Goal: Task Accomplishment & Management: Complete application form

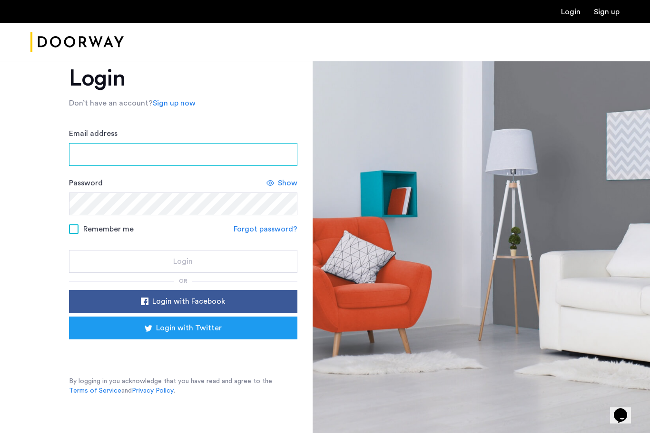
click at [123, 152] on input "Email address" at bounding box center [183, 154] width 228 height 23
type input "**********"
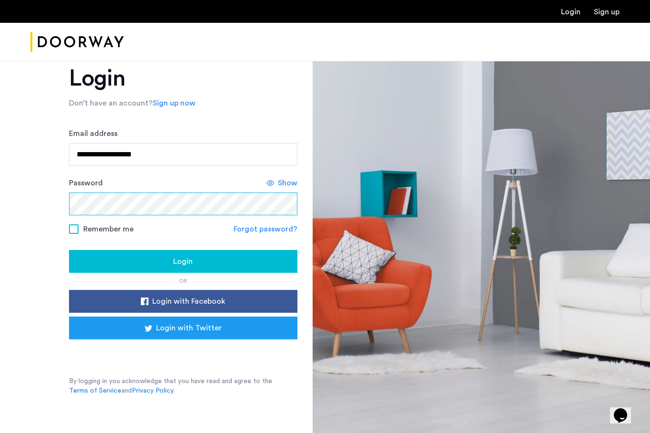
click at [183, 262] on button "Login" at bounding box center [183, 261] width 228 height 23
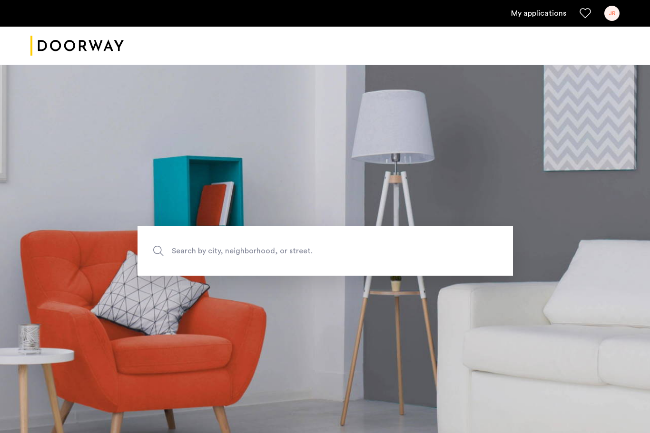
click at [612, 13] on div "JR" at bounding box center [611, 13] width 15 height 15
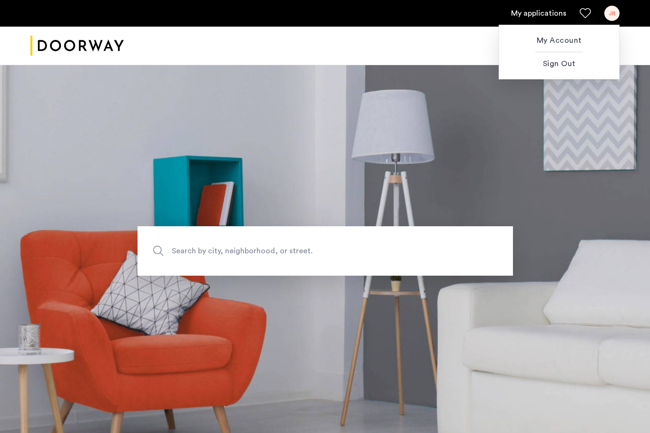
click at [562, 43] on span "My Account" at bounding box center [559, 40] width 105 height 11
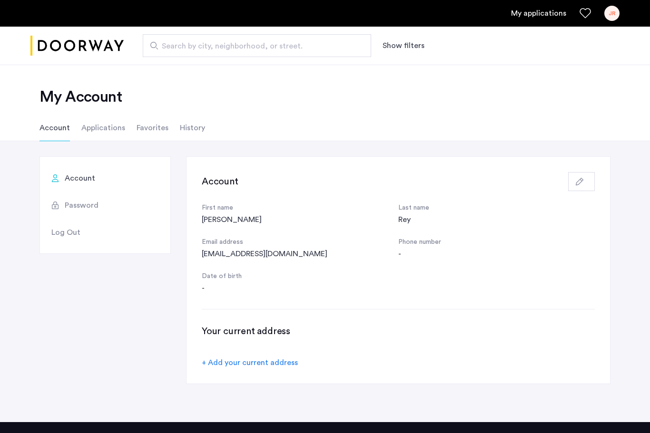
click at [107, 122] on li "Applications" at bounding box center [103, 128] width 44 height 27
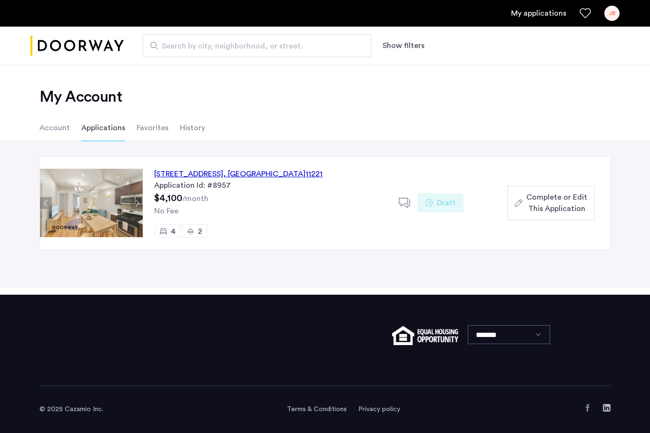
click at [530, 196] on span "Complete or Edit This Application" at bounding box center [556, 203] width 61 height 23
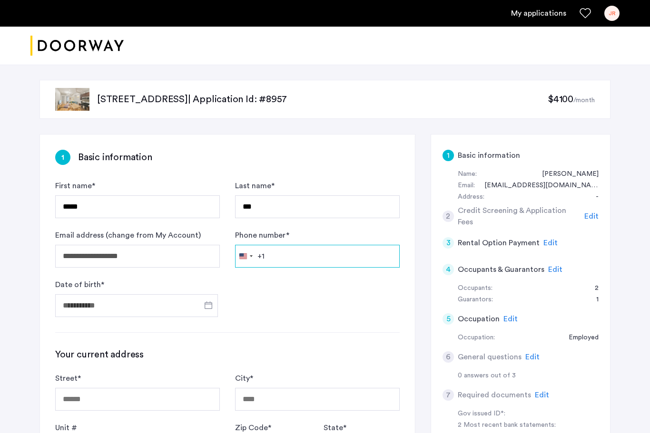
click at [302, 255] on input "Phone number *" at bounding box center [317, 256] width 165 height 23
type input "**********"
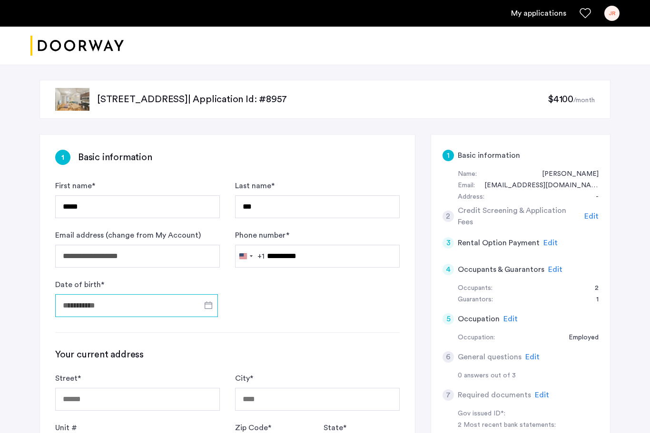
click at [86, 299] on input "Date of birth *" at bounding box center [136, 305] width 163 height 23
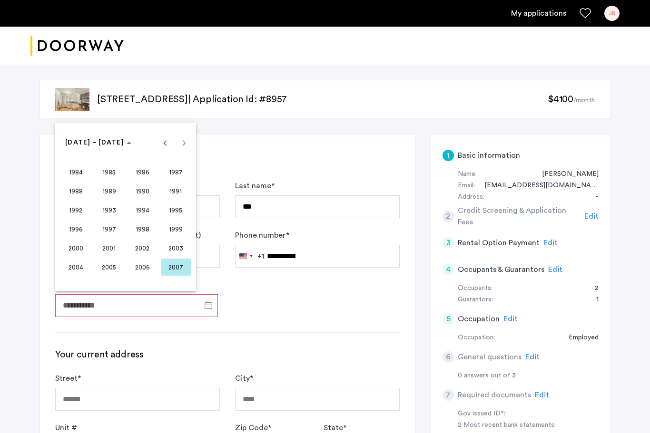
click at [164, 143] on span "Previous 24 years" at bounding box center [165, 142] width 19 height 19
click at [141, 211] on span "1970" at bounding box center [143, 210] width 30 height 17
click at [78, 226] on span "SEP" at bounding box center [76, 229] width 30 height 17
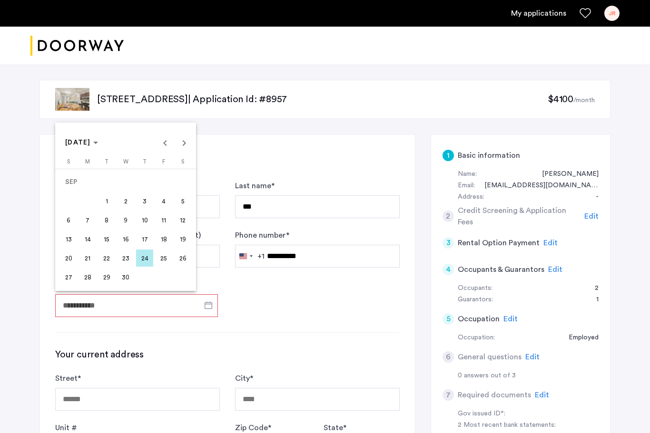
click at [124, 261] on span "23" at bounding box center [125, 258] width 17 height 17
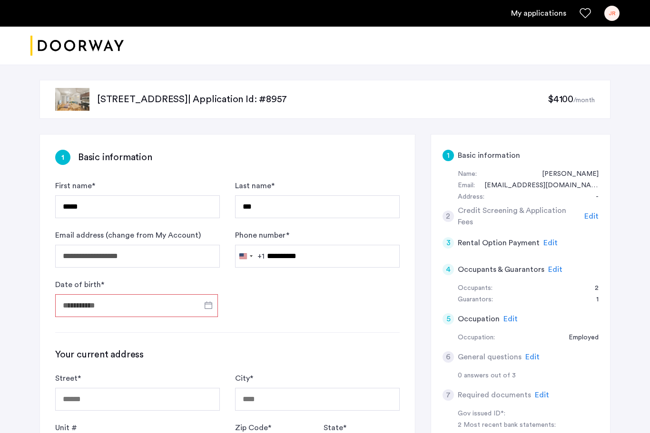
type input "**********"
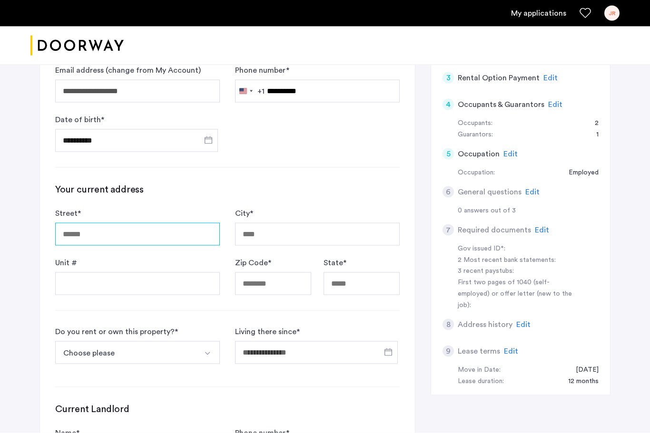
click at [108, 239] on input "Street *" at bounding box center [137, 234] width 165 height 23
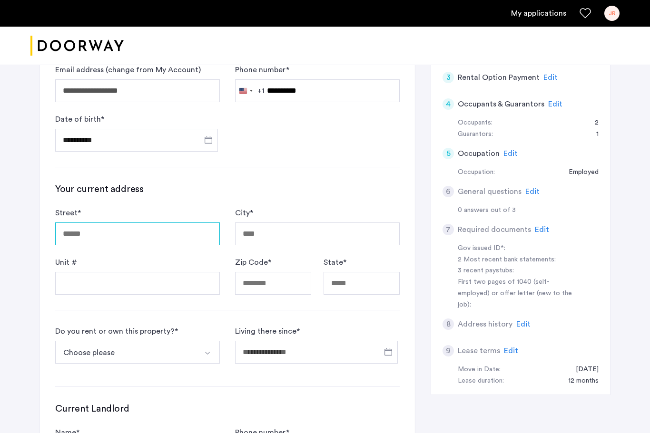
scroll to position [165, 0]
type input "**********"
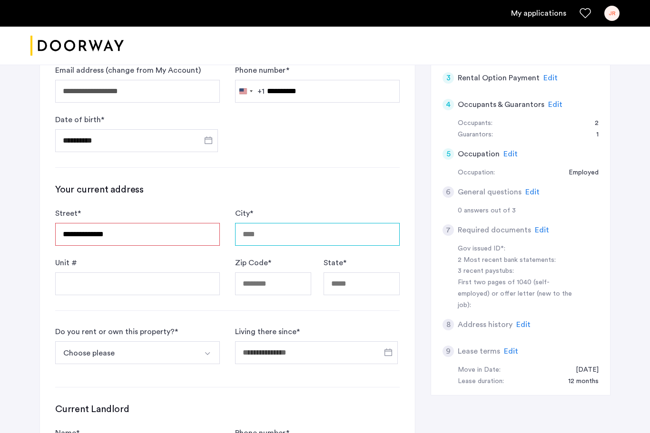
type input "**********"
type input "*****"
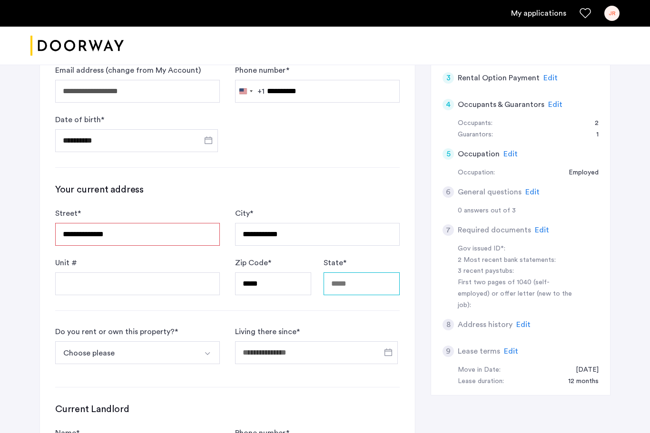
type input "**"
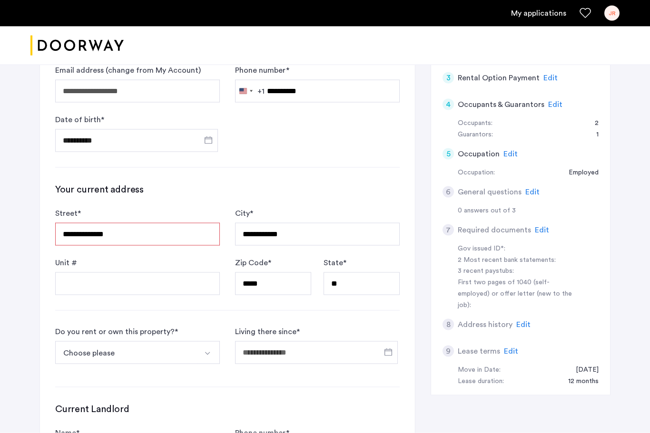
click at [81, 351] on button "Choose please" at bounding box center [126, 353] width 142 height 23
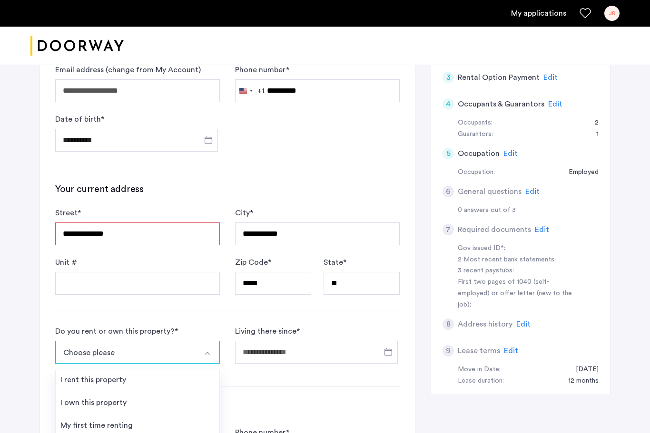
click at [85, 404] on div "I own this property" at bounding box center [93, 402] width 66 height 11
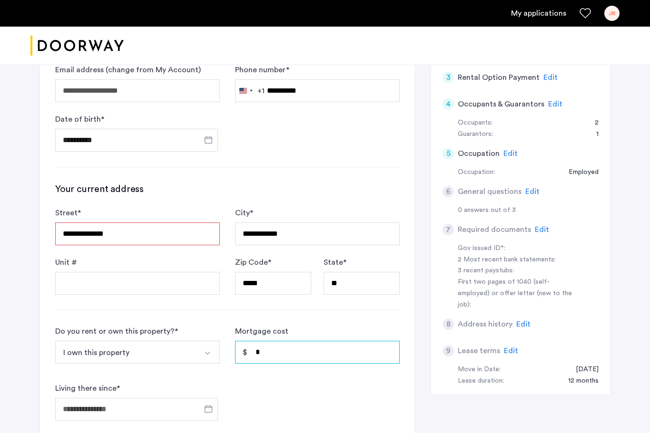
click at [297, 351] on input "*" at bounding box center [317, 352] width 165 height 23
type input "*****"
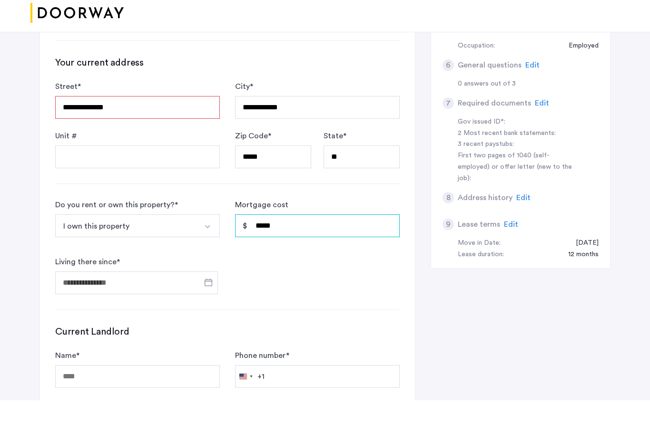
scroll to position [259, 0]
click at [205, 304] on span "Open calendar" at bounding box center [208, 315] width 23 height 23
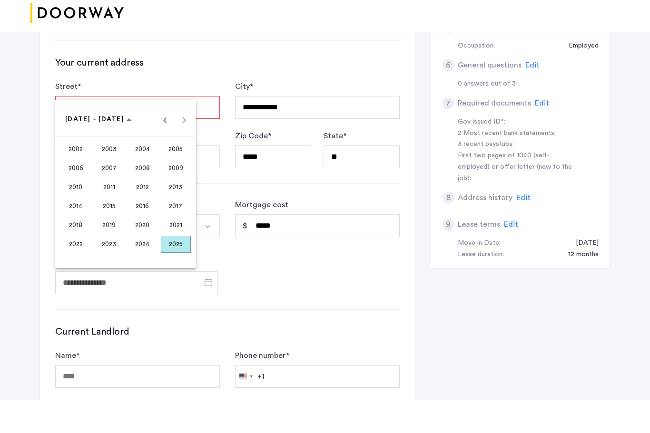
scroll to position [293, 0]
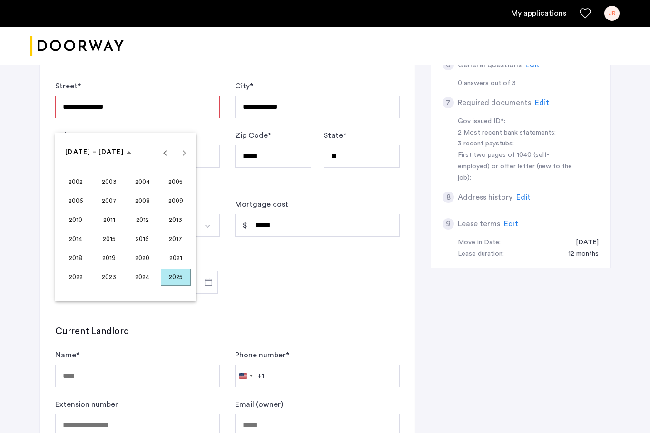
click at [142, 191] on span "2004" at bounding box center [143, 182] width 30 height 17
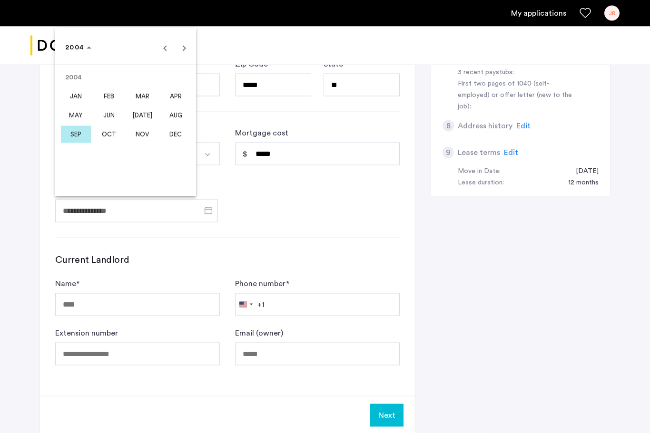
scroll to position [364, 0]
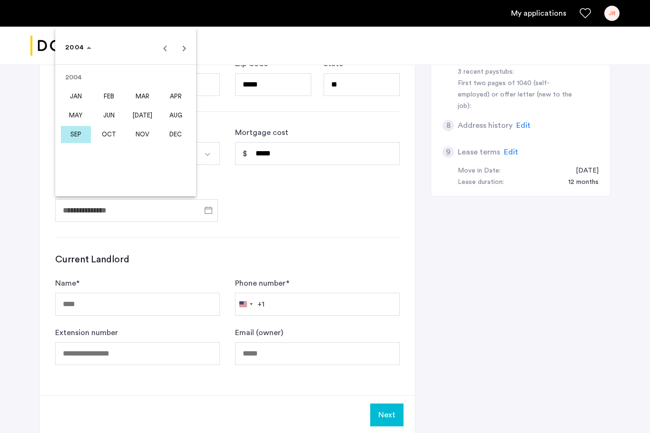
click at [119, 302] on div at bounding box center [325, 216] width 650 height 433
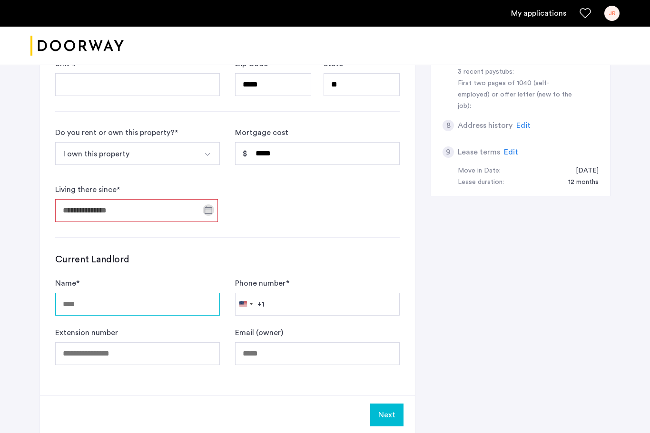
click at [93, 297] on input "Name *" at bounding box center [137, 304] width 165 height 23
type input "***"
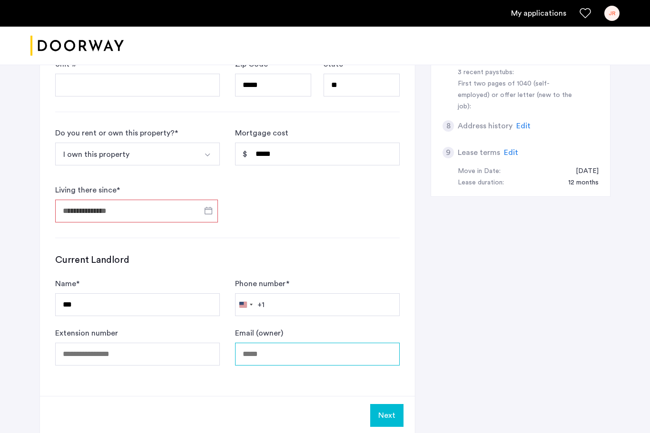
click at [284, 353] on input "Email (owner)" at bounding box center [317, 354] width 165 height 23
click at [391, 411] on button "Next" at bounding box center [386, 415] width 33 height 23
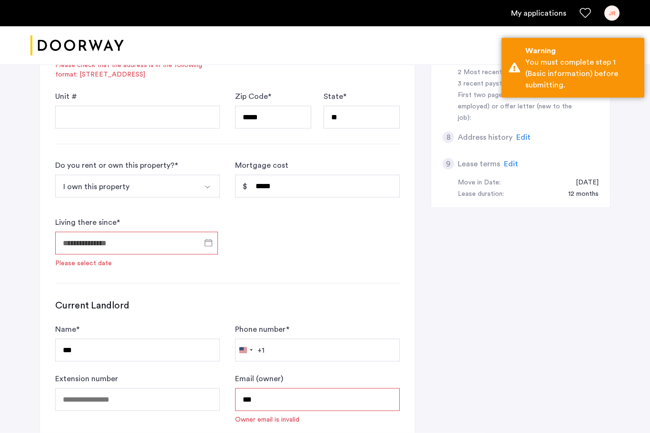
click at [283, 395] on input "***" at bounding box center [317, 400] width 165 height 23
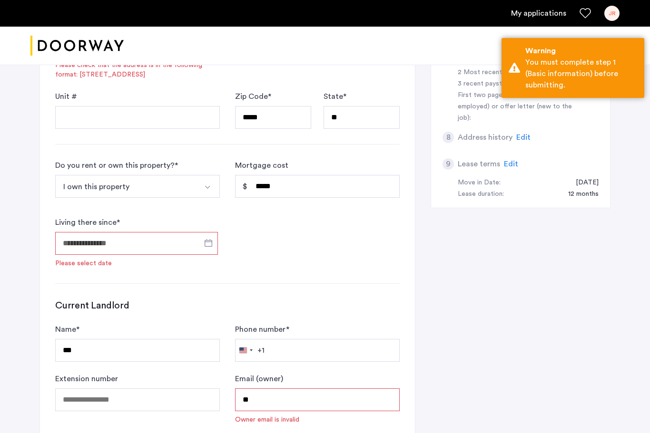
type input "*"
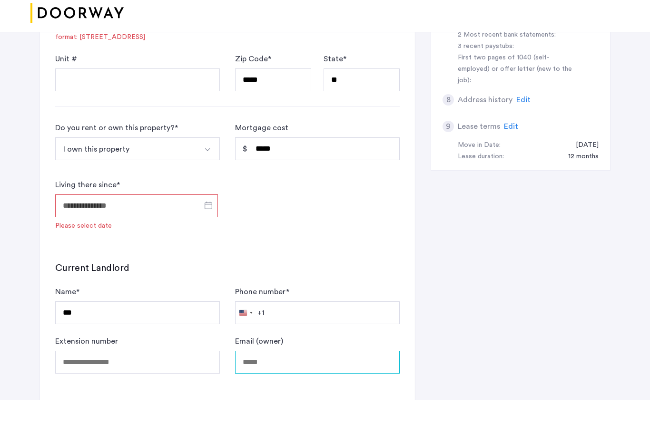
scroll to position [397, 0]
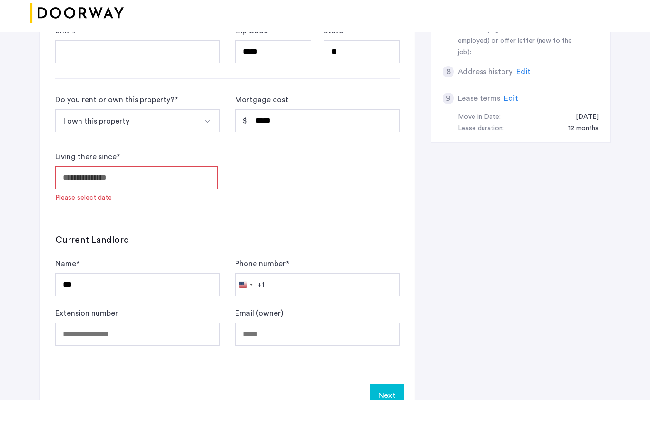
click at [208, 199] on span "Open calendar" at bounding box center [208, 210] width 23 height 23
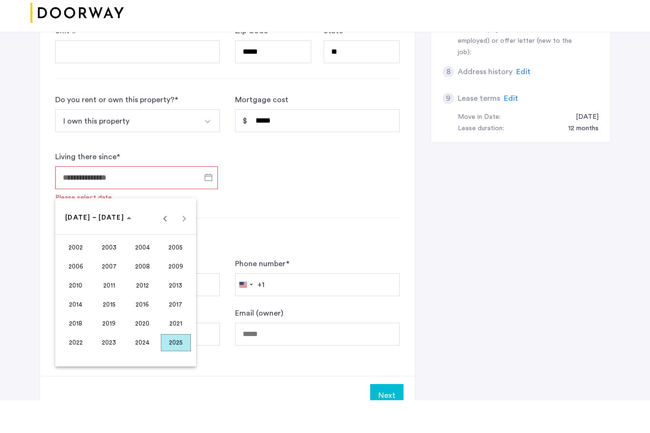
scroll to position [430, 0]
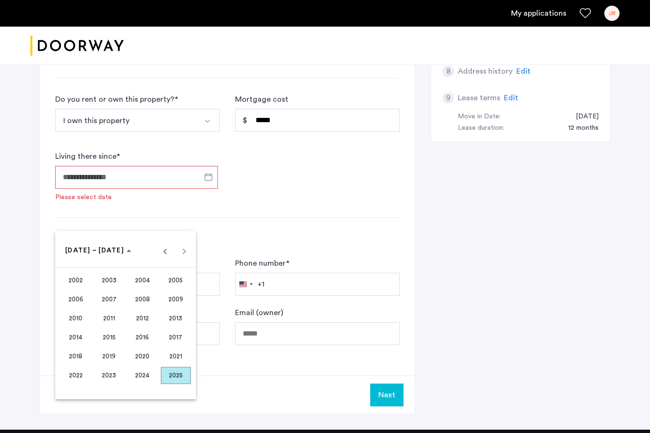
click at [146, 278] on span "2004" at bounding box center [143, 280] width 30 height 17
click at [76, 322] on span "MAY" at bounding box center [76, 318] width 30 height 17
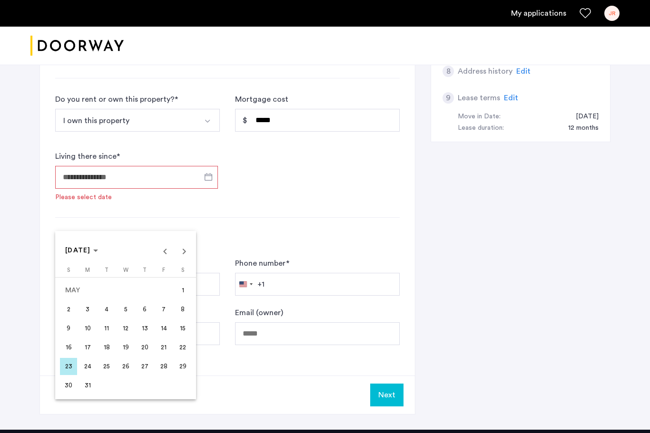
click at [187, 288] on span "1" at bounding box center [182, 290] width 17 height 17
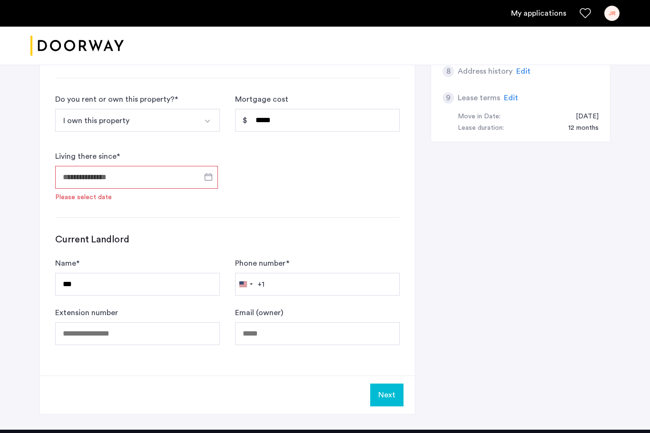
type input "**********"
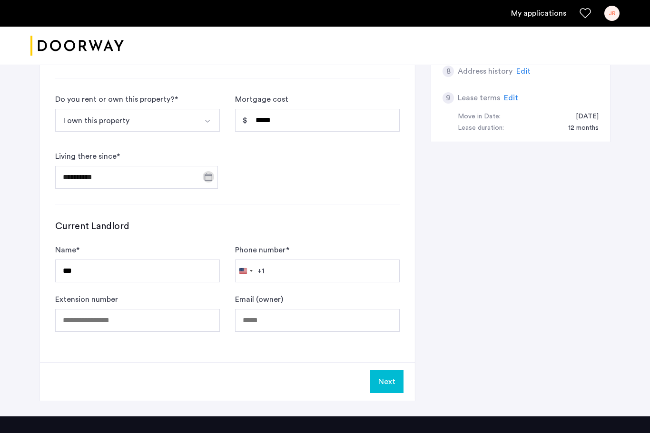
click at [387, 382] on button "Next" at bounding box center [386, 382] width 33 height 23
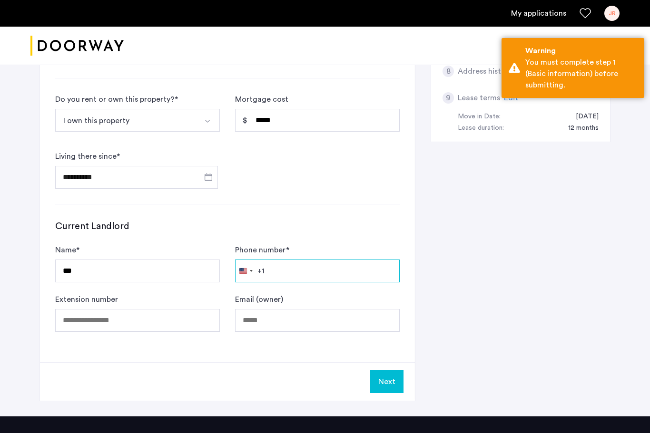
click at [290, 272] on input "Phone number *" at bounding box center [317, 271] width 165 height 23
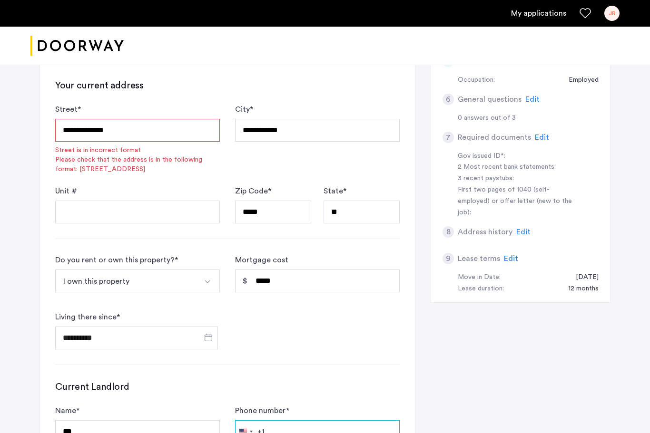
scroll to position [269, 0]
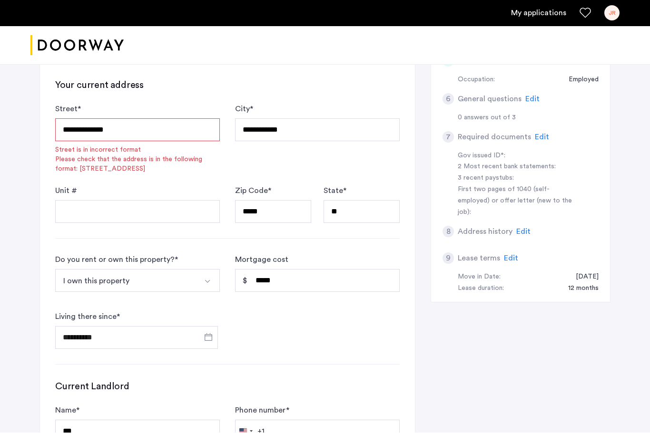
click at [142, 130] on input "**********" at bounding box center [137, 130] width 165 height 23
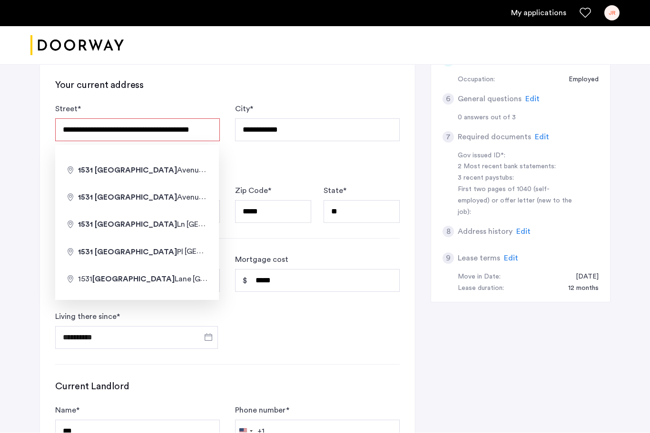
type input "**********"
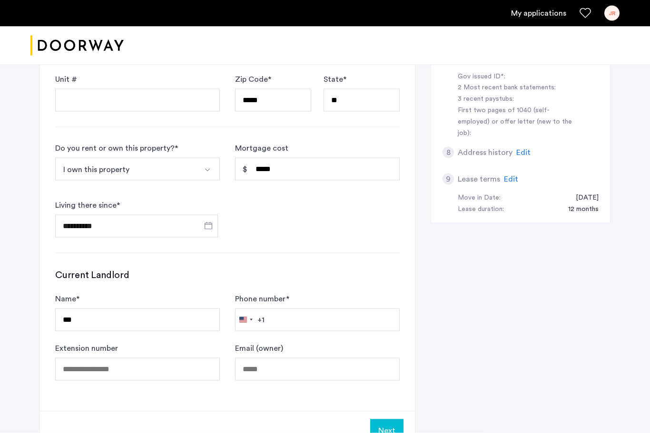
scroll to position [347, 0]
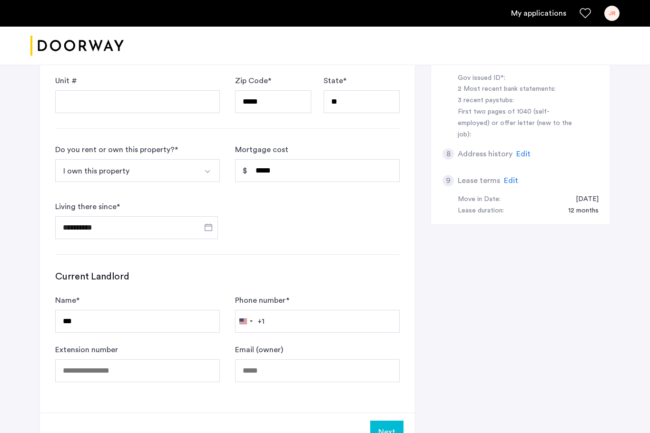
click at [387, 433] on button "Next" at bounding box center [386, 432] width 33 height 23
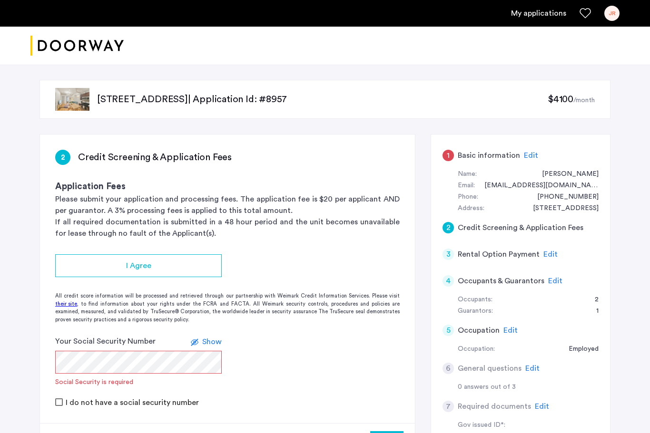
click at [150, 265] on span "I Agree" at bounding box center [138, 265] width 25 height 11
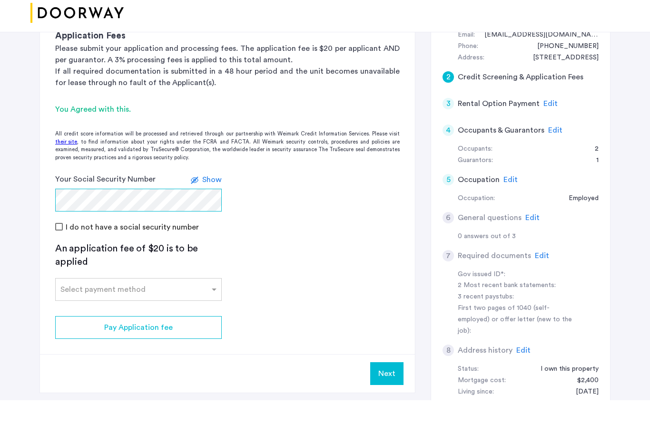
scroll to position [121, 0]
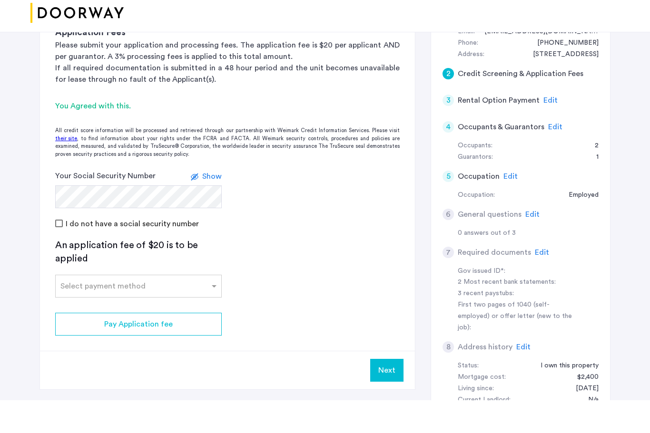
click at [193, 314] on input "text" at bounding box center [128, 317] width 137 height 7
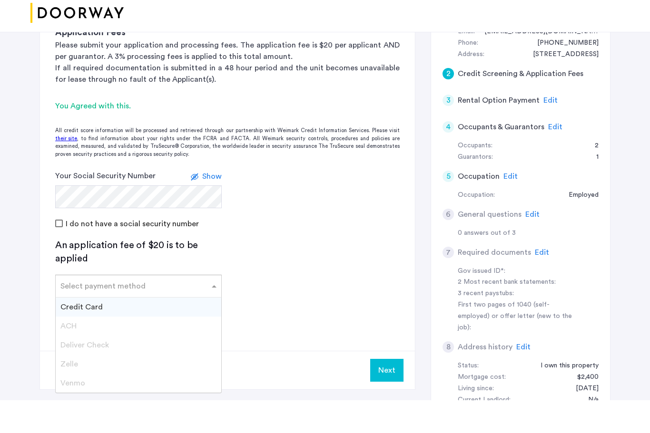
click at [116, 331] on div "Credit Card" at bounding box center [139, 340] width 166 height 19
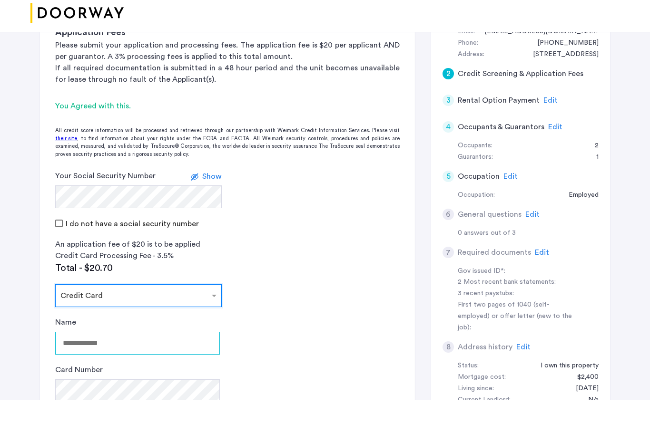
click at [130, 365] on input "Name" at bounding box center [137, 376] width 165 height 23
type input "*"
type input "*********"
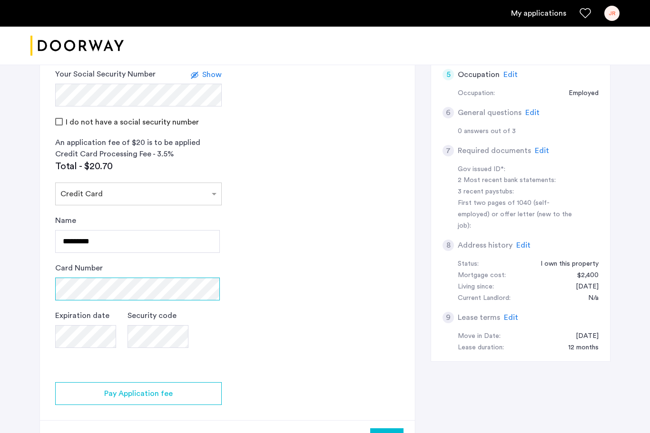
scroll to position [264, 0]
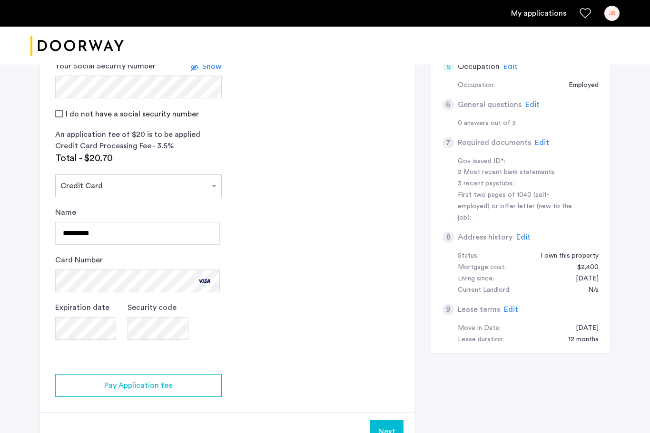
click at [196, 379] on button "Pay Application fee" at bounding box center [138, 385] width 167 height 23
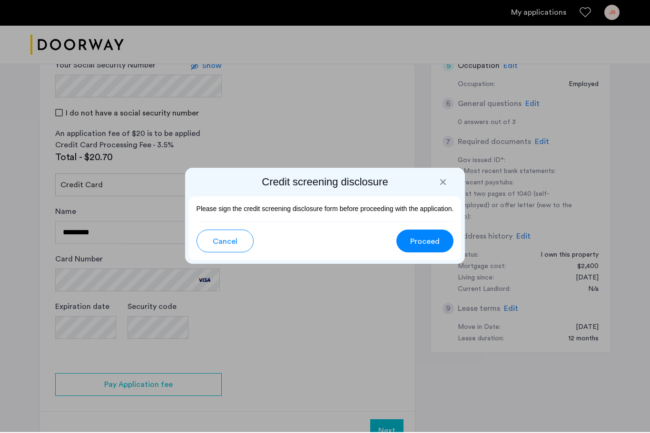
scroll to position [0, 0]
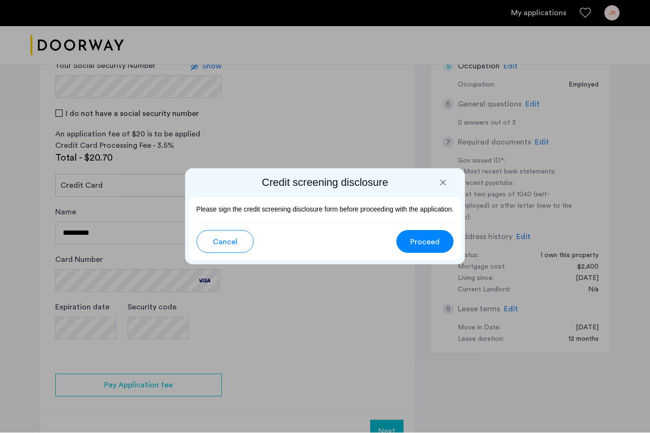
click at [423, 241] on span "Proceed" at bounding box center [424, 242] width 29 height 11
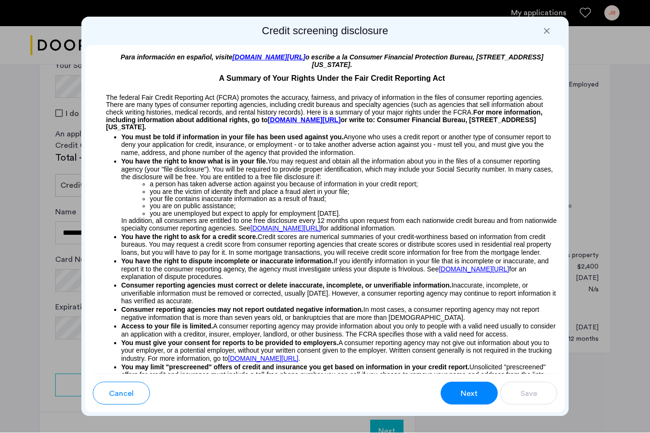
click at [473, 394] on span "Next" at bounding box center [469, 394] width 17 height 11
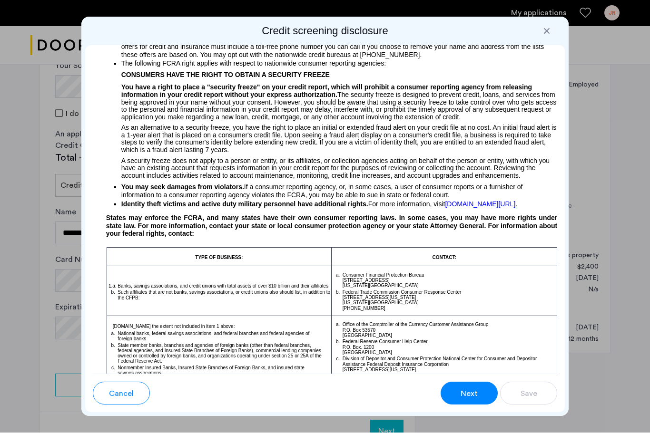
click at [467, 395] on span "Next" at bounding box center [469, 394] width 17 height 11
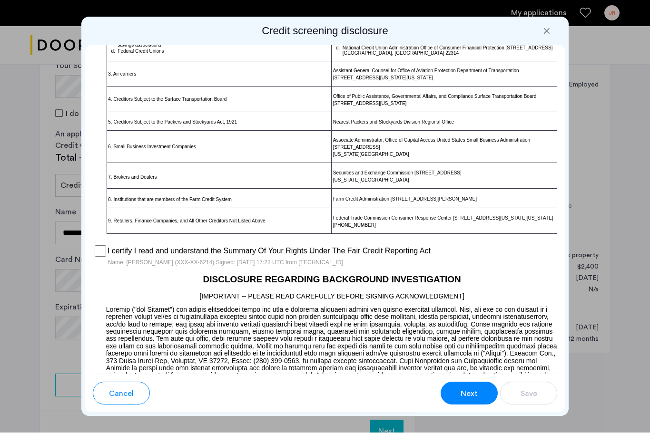
click at [472, 398] on span "Next" at bounding box center [469, 394] width 17 height 11
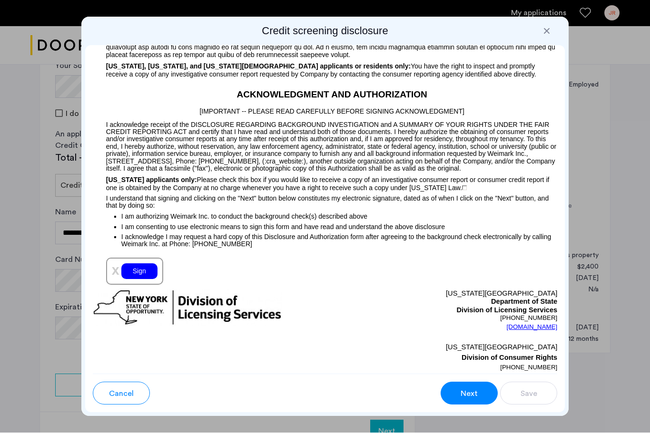
click at [142, 280] on div "Sign" at bounding box center [139, 272] width 36 height 16
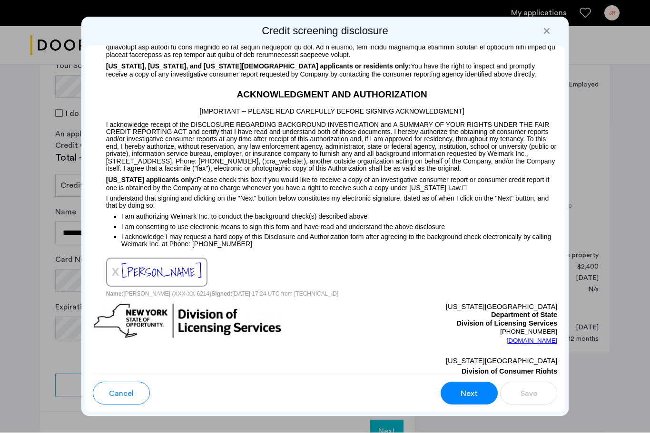
click at [474, 389] on span "Next" at bounding box center [469, 394] width 17 height 11
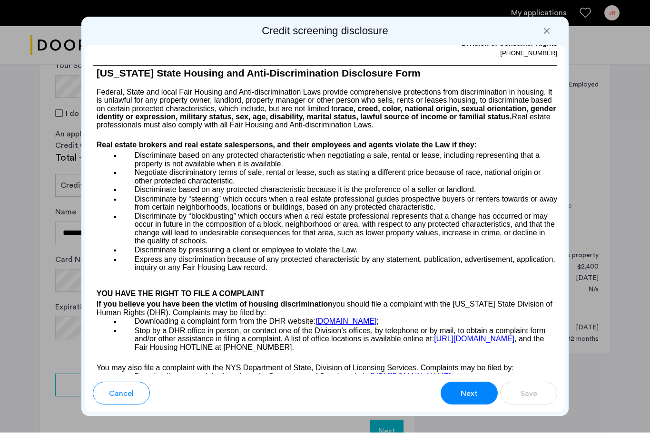
click at [471, 392] on span "Next" at bounding box center [469, 394] width 17 height 11
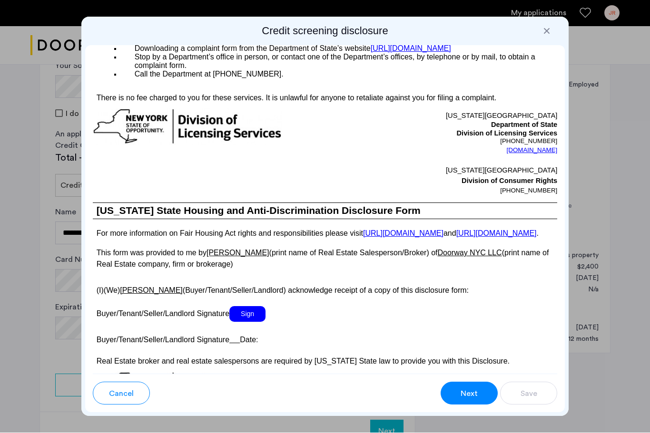
click at [472, 397] on span "Next" at bounding box center [469, 394] width 17 height 11
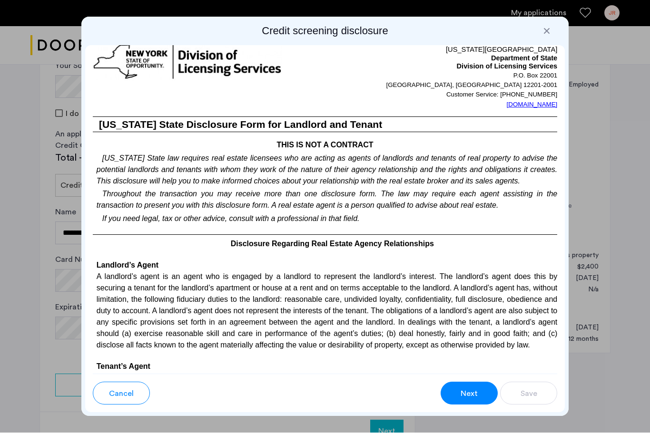
click at [474, 397] on span "Next" at bounding box center [469, 394] width 17 height 11
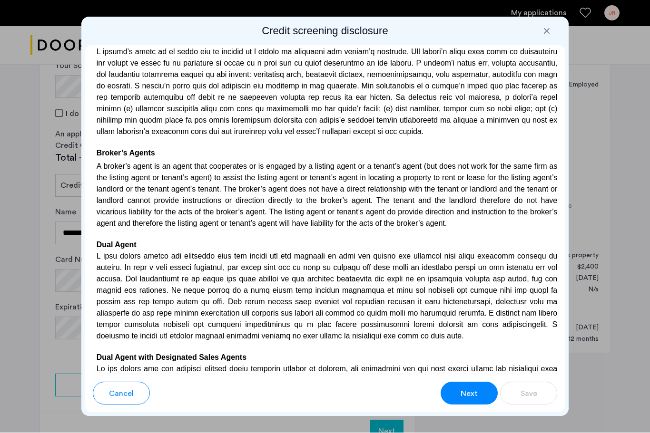
click at [472, 393] on span "Next" at bounding box center [469, 394] width 17 height 11
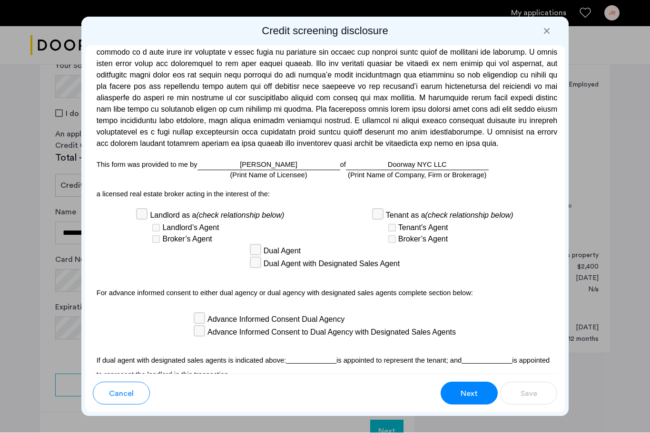
click at [472, 392] on span "Next" at bounding box center [469, 394] width 17 height 11
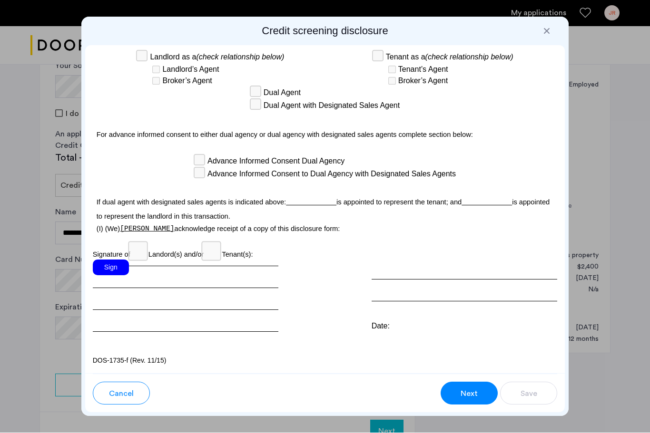
click at [110, 266] on div "Sign" at bounding box center [111, 268] width 36 height 16
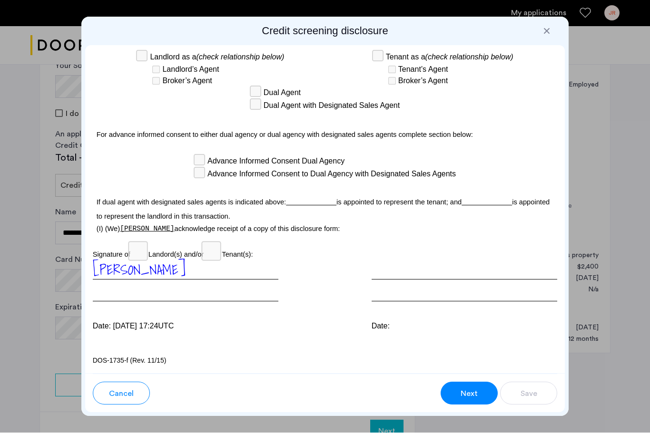
click at [471, 389] on span "Next" at bounding box center [469, 394] width 17 height 11
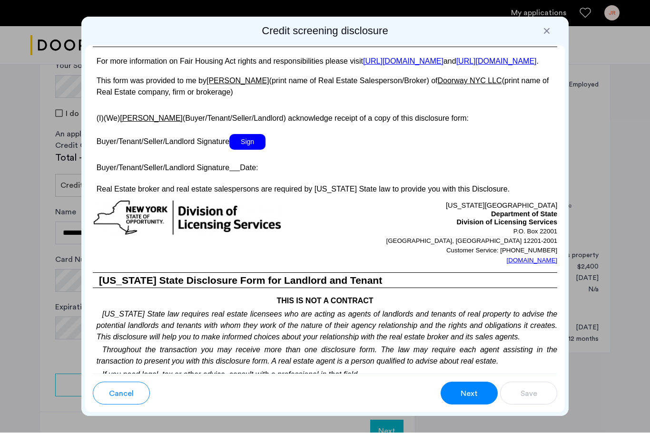
scroll to position [1813, 0]
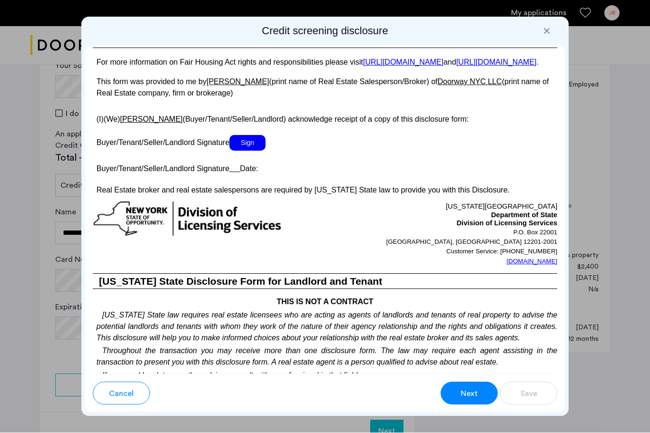
click at [242, 151] on span "Sign" at bounding box center [247, 144] width 36 height 16
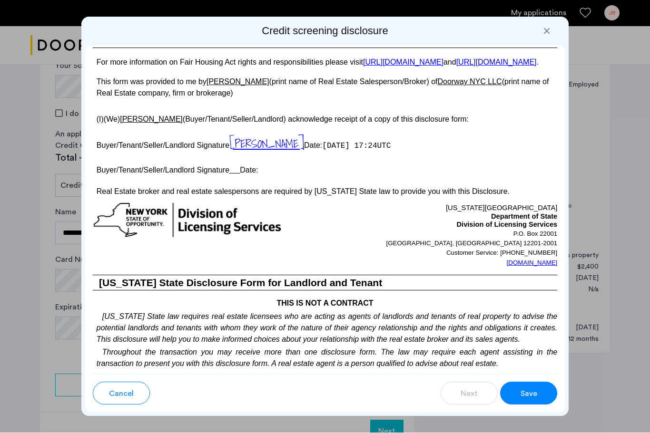
click at [539, 398] on button "Save" at bounding box center [528, 394] width 57 height 23
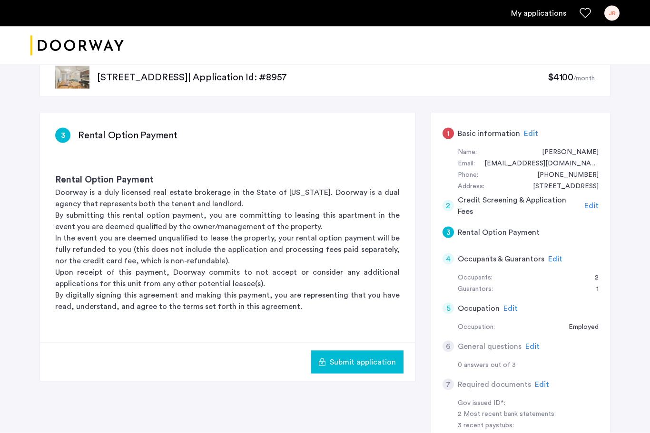
scroll to position [22, 0]
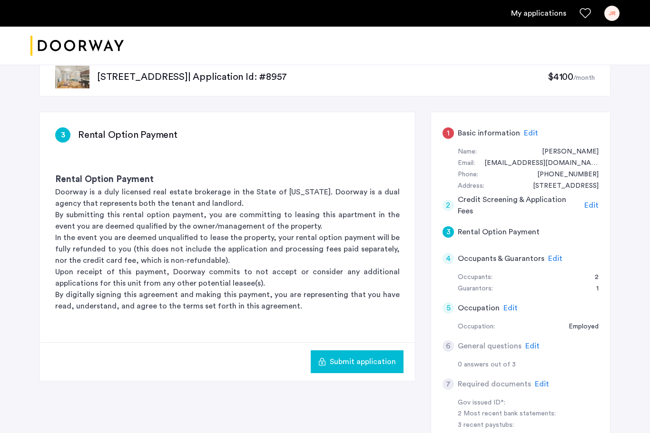
click at [371, 360] on span "Submit application" at bounding box center [363, 361] width 66 height 11
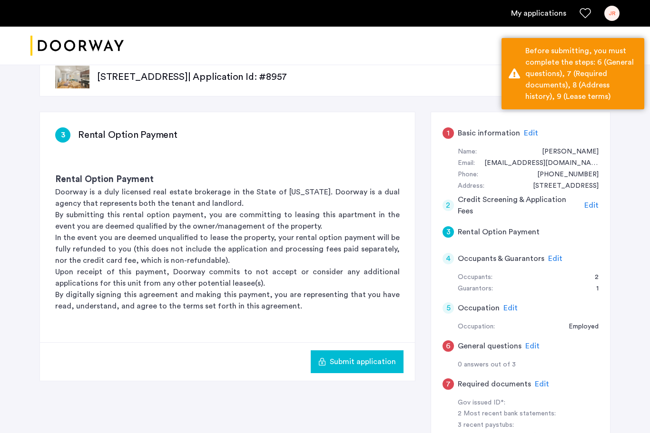
click at [530, 343] on span "Edit" at bounding box center [532, 347] width 14 height 8
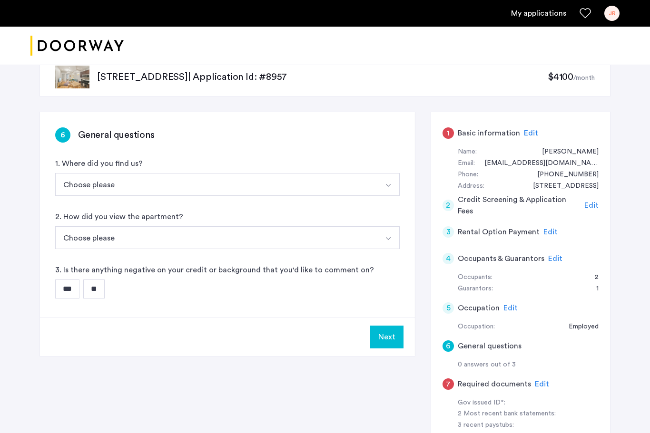
click at [180, 186] on button "Choose please" at bounding box center [216, 184] width 322 height 23
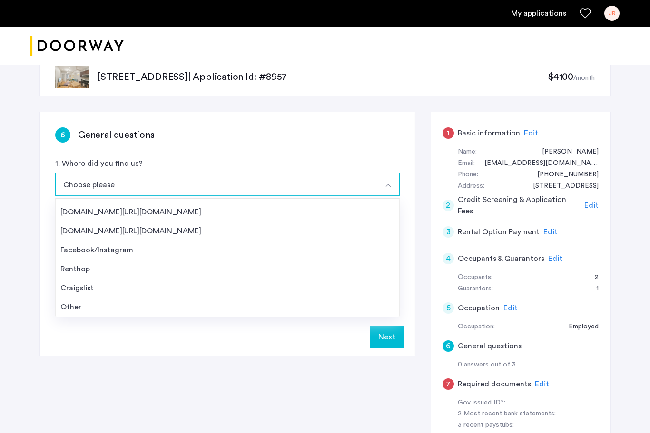
scroll to position [15, 0]
click at [70, 308] on div "Other" at bounding box center [227, 307] width 334 height 11
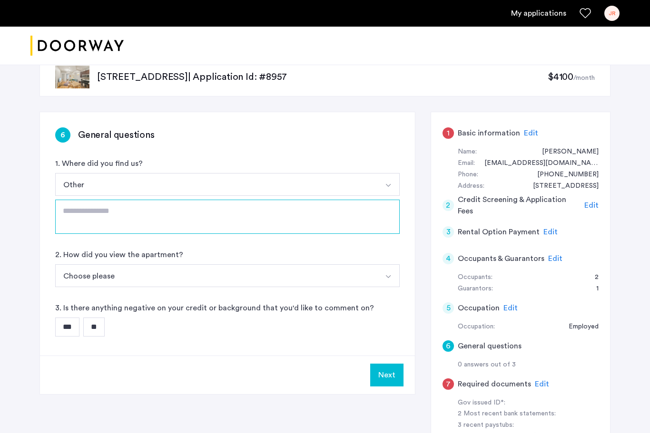
click at [139, 216] on textarea at bounding box center [227, 217] width 344 height 34
type textarea "**********"
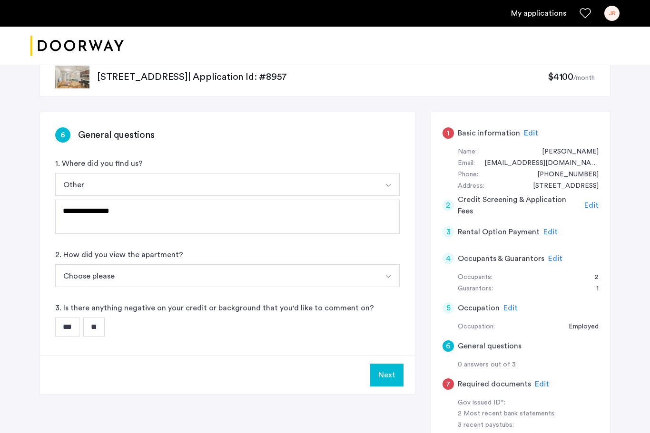
click at [236, 275] on button "Choose please" at bounding box center [216, 276] width 322 height 23
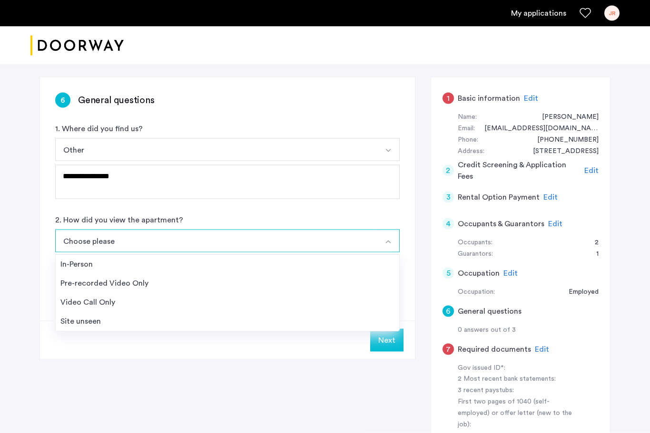
scroll to position [58, 0]
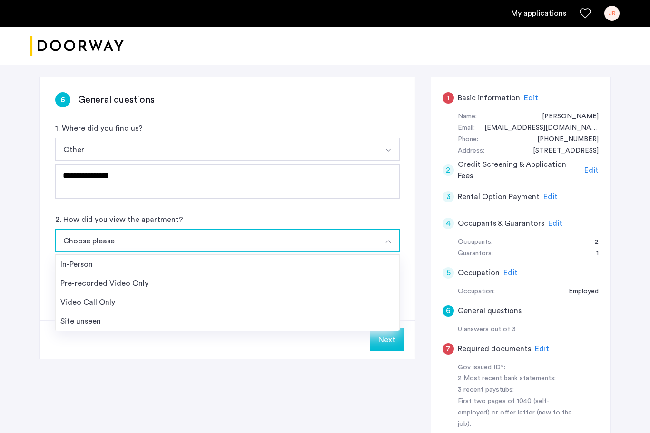
click at [95, 324] on div "Site unseen" at bounding box center [227, 321] width 334 height 11
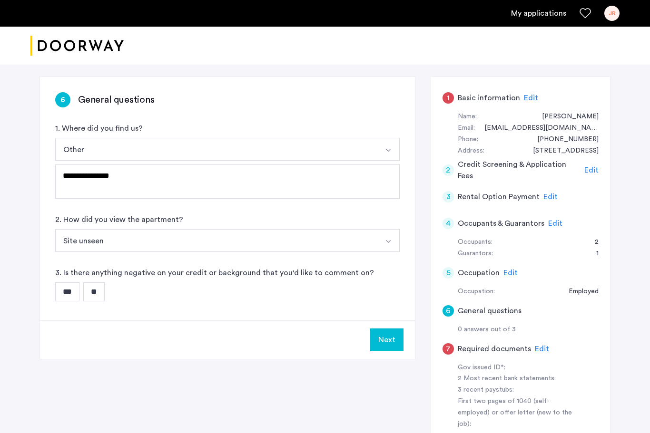
click at [105, 296] on input "**" at bounding box center [93, 292] width 21 height 19
click at [388, 337] on button "Next" at bounding box center [386, 340] width 33 height 23
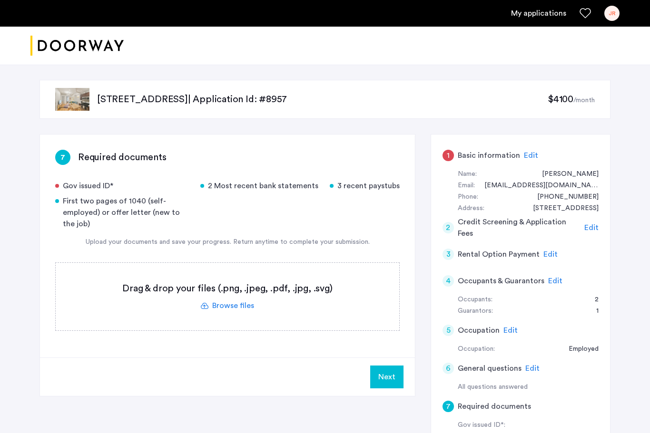
click at [233, 304] on label at bounding box center [227, 297] width 343 height 68
click at [0, 0] on input "file" at bounding box center [0, 0] width 0 height 0
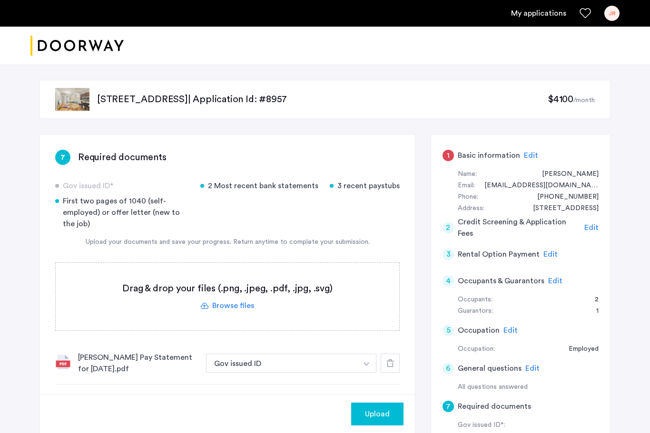
click at [366, 363] on img "button" at bounding box center [366, 365] width 6 height 4
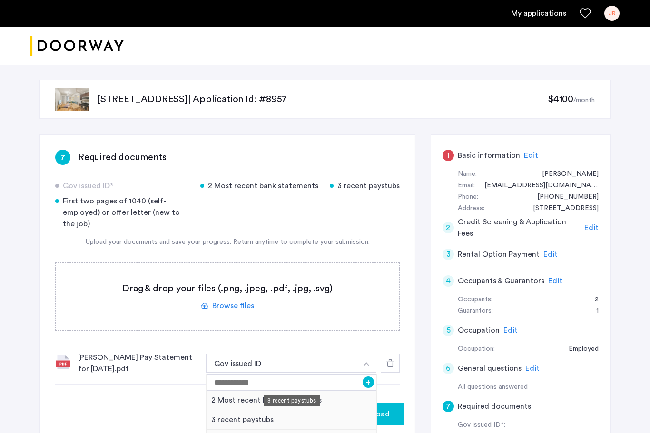
click at [276, 421] on div "3 recent paystubs" at bounding box center [291, 421] width 170 height 20
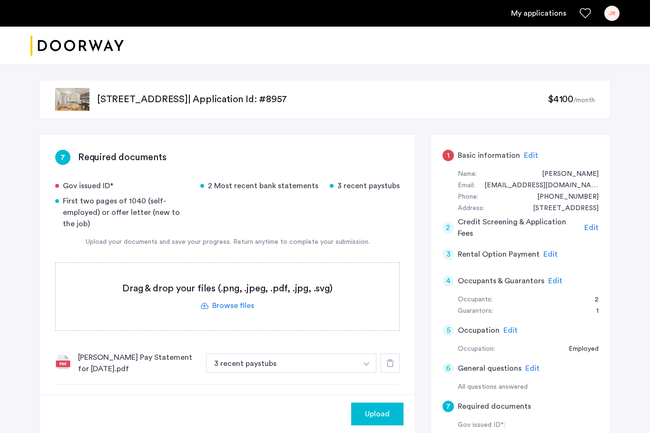
click at [109, 363] on div "James Rey Pay Statement for Sep 20, 2024.pdf" at bounding box center [138, 363] width 120 height 23
click at [387, 360] on icon at bounding box center [390, 364] width 8 height 8
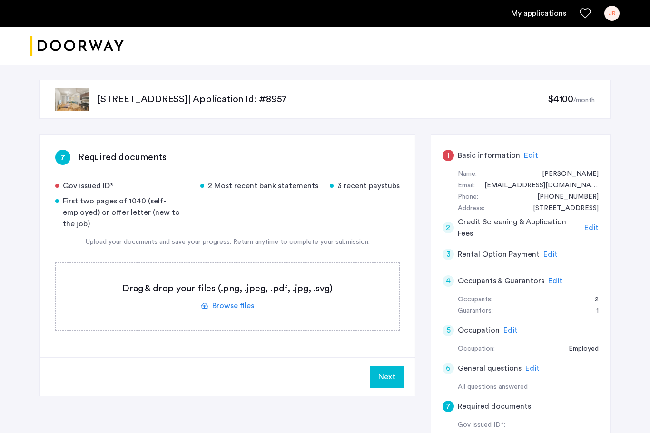
click at [234, 305] on label at bounding box center [227, 297] width 343 height 68
click at [0, 0] on input "file" at bounding box center [0, 0] width 0 height 0
click at [231, 307] on label at bounding box center [227, 297] width 343 height 68
click at [0, 0] on input "file" at bounding box center [0, 0] width 0 height 0
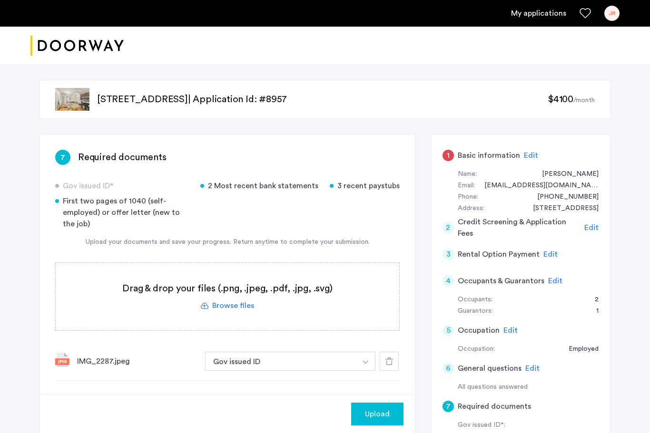
click at [379, 418] on span "Upload" at bounding box center [377, 414] width 25 height 11
click at [237, 302] on label at bounding box center [227, 297] width 343 height 68
click at [0, 0] on input "file" at bounding box center [0, 0] width 0 height 0
click at [368, 400] on img "button" at bounding box center [366, 401] width 6 height 4
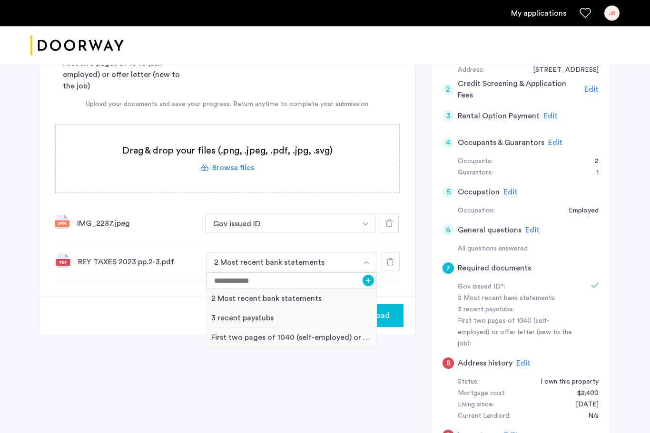
scroll to position [138, 0]
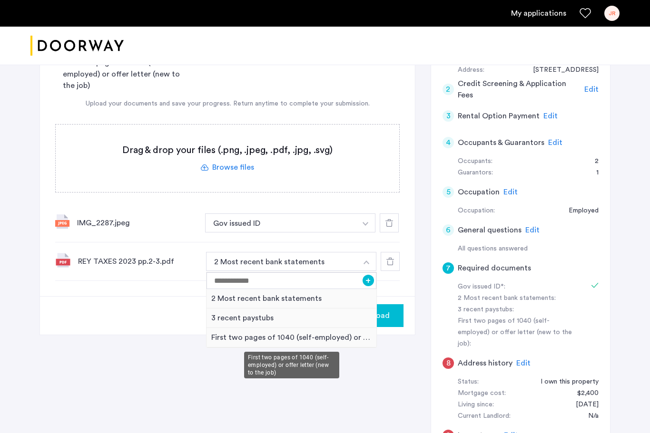
click at [305, 337] on div "First two pages of 1040 (self-employed) or offer letter (new to the job)" at bounding box center [291, 338] width 170 height 20
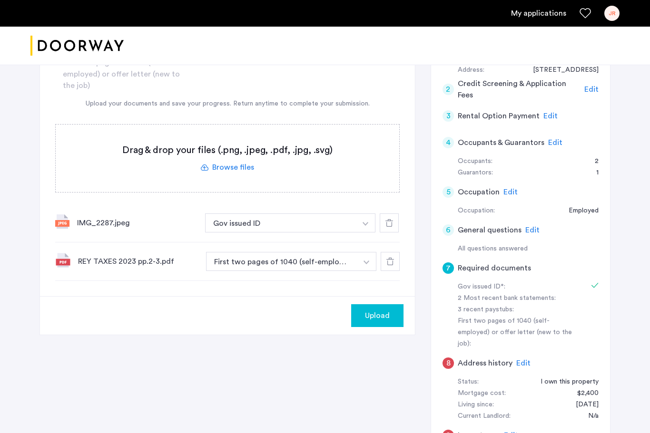
click at [376, 316] on span "Upload" at bounding box center [377, 315] width 25 height 11
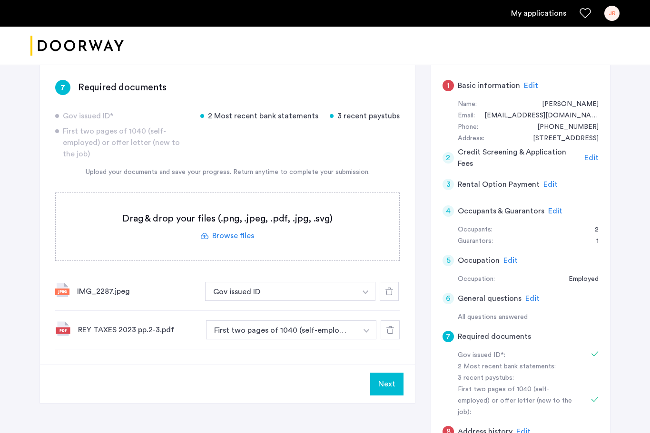
scroll to position [70, 0]
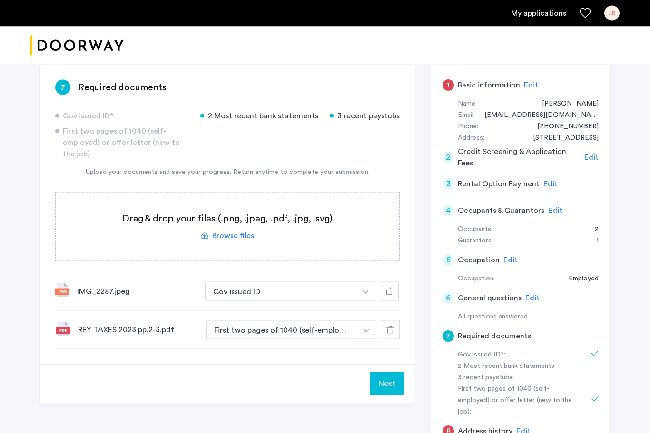
click at [232, 234] on label at bounding box center [227, 227] width 343 height 68
click at [0, 0] on input "file" at bounding box center [0, 0] width 0 height 0
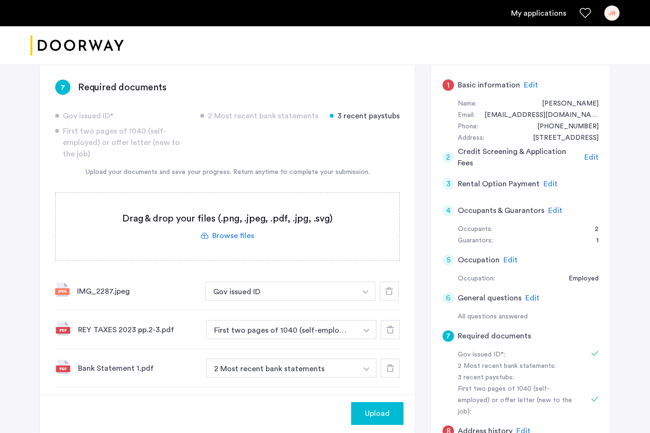
scroll to position [70, 0]
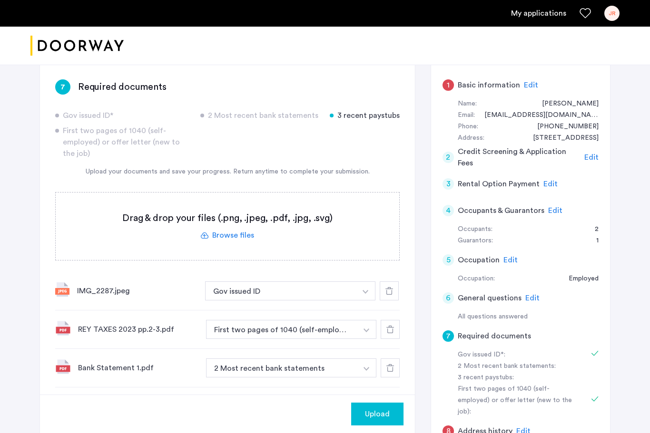
click at [365, 369] on img "button" at bounding box center [366, 369] width 6 height 4
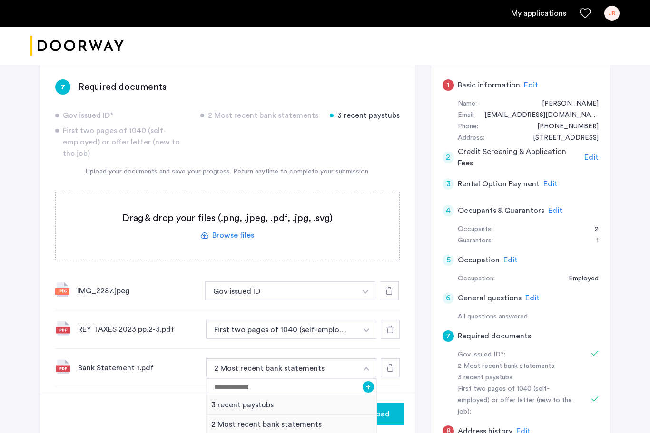
click at [368, 368] on img "button" at bounding box center [366, 369] width 6 height 4
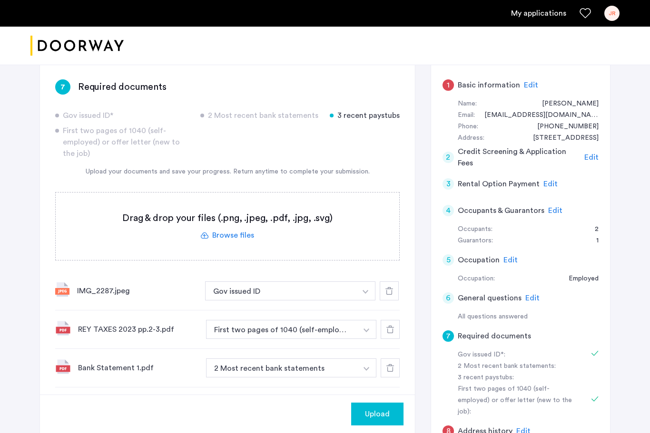
click at [381, 420] on span "Upload" at bounding box center [377, 414] width 25 height 11
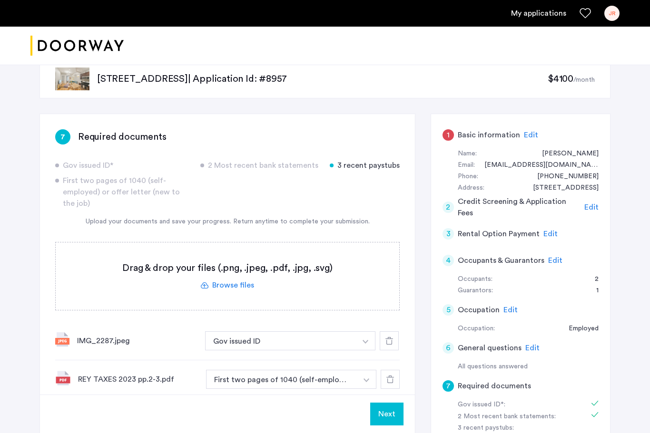
scroll to position [0, 0]
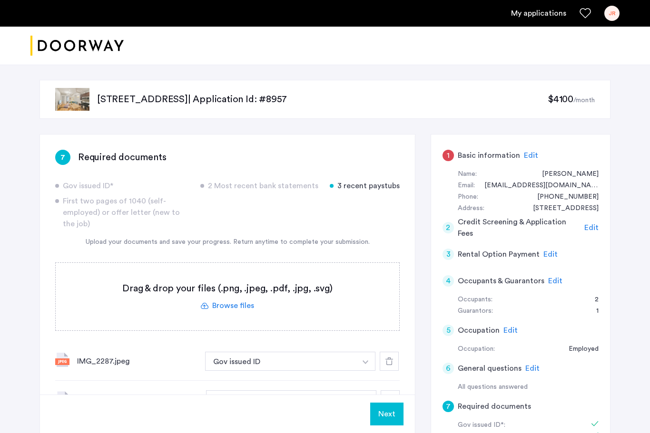
click at [233, 308] on label at bounding box center [227, 297] width 343 height 68
click at [0, 0] on input "file" at bounding box center [0, 0] width 0 height 0
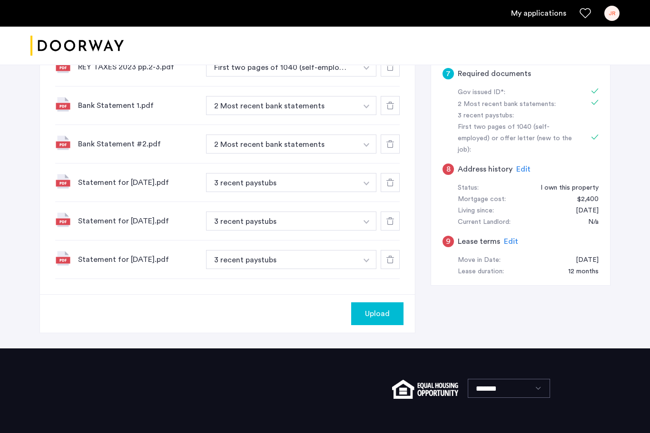
scroll to position [355, 0]
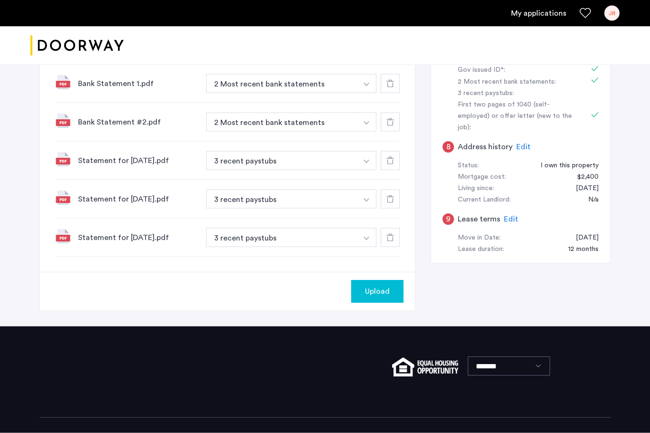
click at [378, 292] on span "Upload" at bounding box center [377, 291] width 25 height 11
click at [387, 292] on button "Next" at bounding box center [386, 292] width 33 height 23
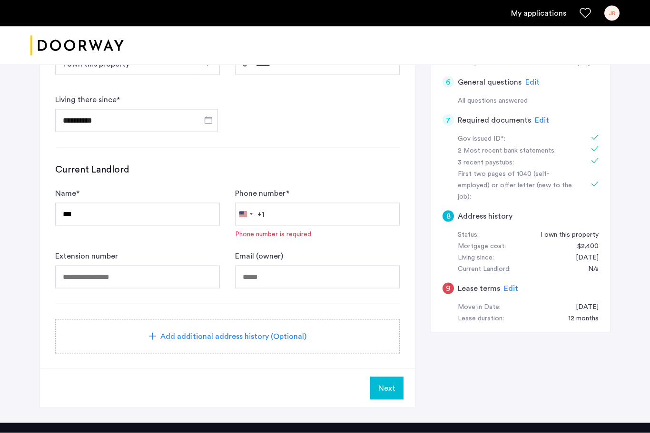
scroll to position [294, 0]
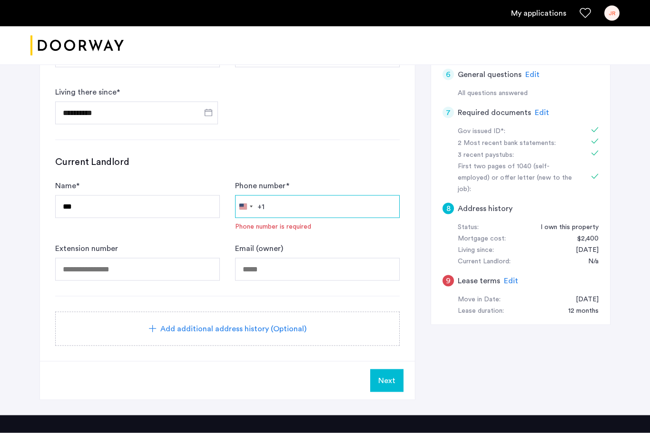
click at [298, 203] on input "Phone number *" at bounding box center [317, 207] width 165 height 23
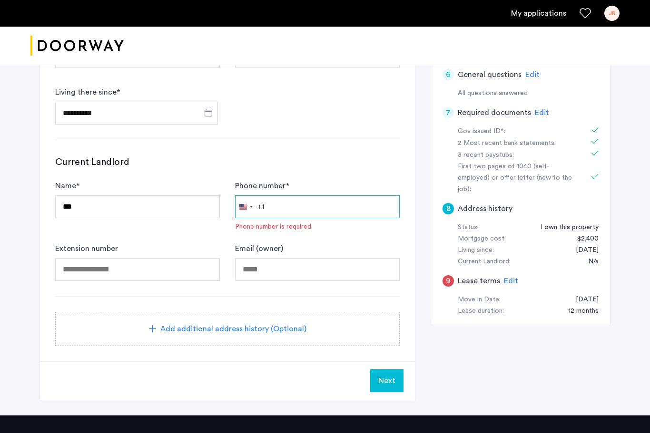
type input "**********"
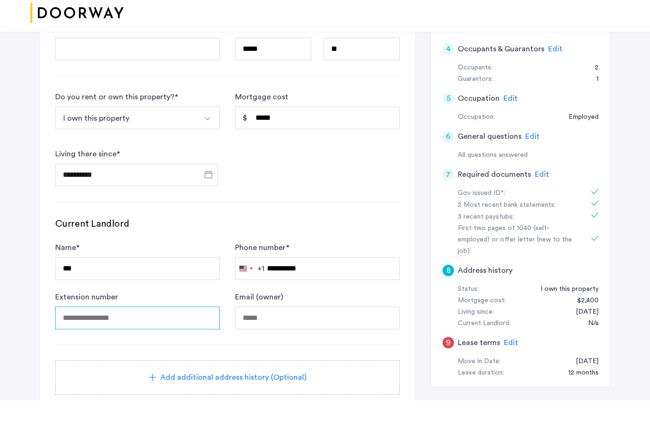
scroll to position [232, 0]
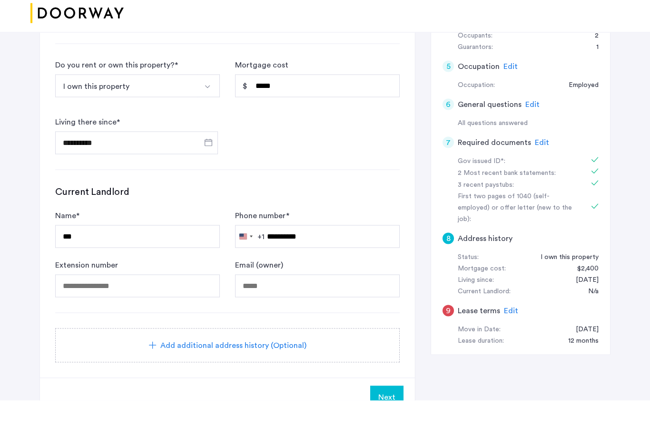
click at [391, 424] on span "Next" at bounding box center [386, 429] width 17 height 11
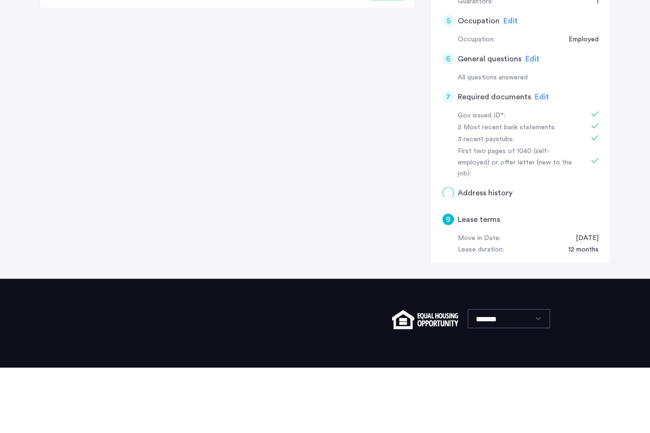
scroll to position [0, 0]
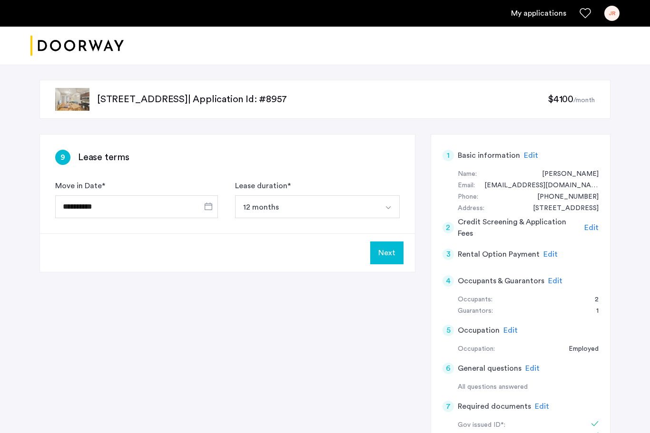
click at [387, 251] on button "Next" at bounding box center [386, 253] width 33 height 23
